Goal: Task Accomplishment & Management: Use online tool/utility

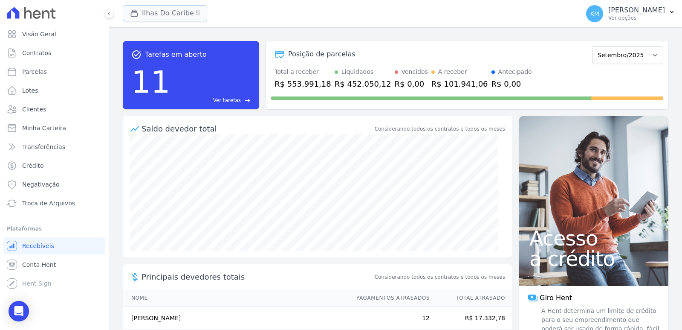
click at [145, 17] on button "Ilhas Do Caribe Ii" at bounding box center [165, 13] width 84 height 16
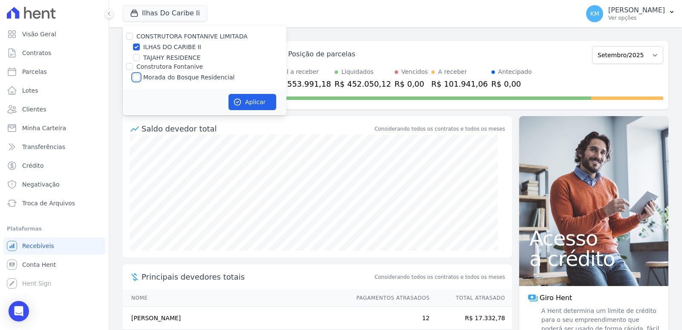
click at [139, 78] on input "Morada do Bosque Residencial" at bounding box center [136, 77] width 7 height 7
checkbox input "true"
click at [137, 49] on input "ILHAS DO CARIBE II" at bounding box center [136, 47] width 7 height 7
checkbox input "false"
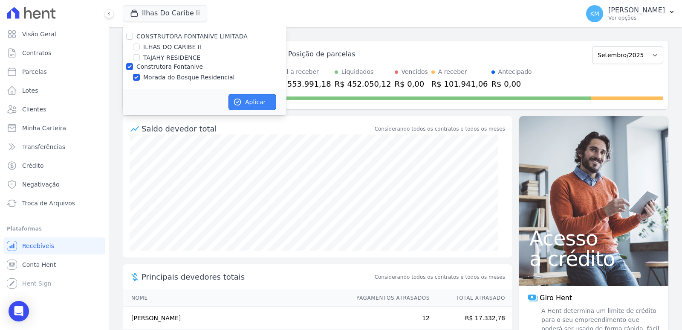
click at [256, 105] on button "Aplicar" at bounding box center [253, 102] width 48 height 16
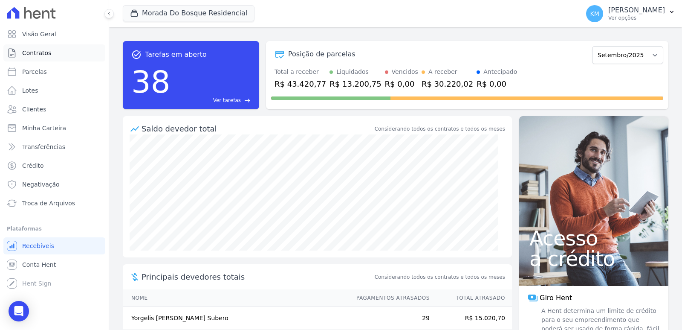
click at [39, 57] on span "Contratos" at bounding box center [36, 53] width 29 height 9
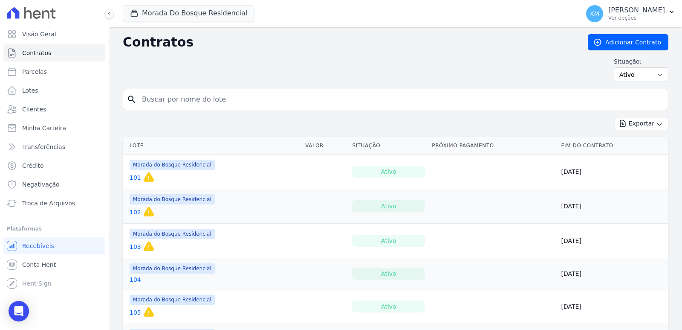
drag, startPoint x: 229, startPoint y: 89, endPoint x: 224, endPoint y: 107, distance: 18.8
click at [228, 96] on div "search" at bounding box center [396, 99] width 546 height 21
click at [223, 108] on div "search" at bounding box center [396, 99] width 546 height 21
click at [209, 99] on input "search" at bounding box center [401, 99] width 528 height 17
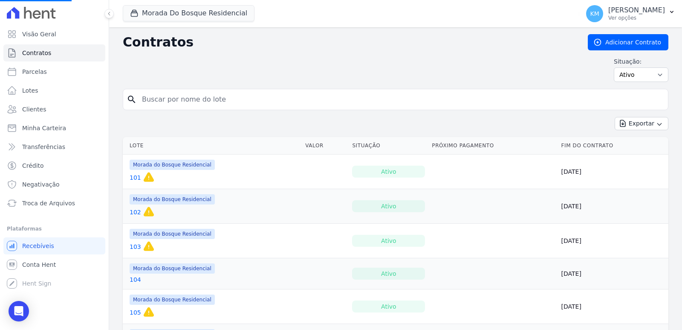
click at [199, 102] on input "search" at bounding box center [401, 99] width 528 height 17
type input "38"
click at [199, 102] on input "search" at bounding box center [401, 99] width 528 height 17
type input "38"
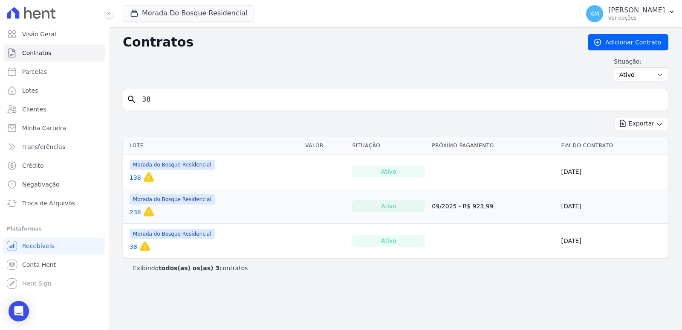
click at [131, 245] on link "38" at bounding box center [134, 246] width 8 height 9
click at [132, 246] on link "38" at bounding box center [134, 246] width 8 height 9
